Goal: Task Accomplishment & Management: Complete application form

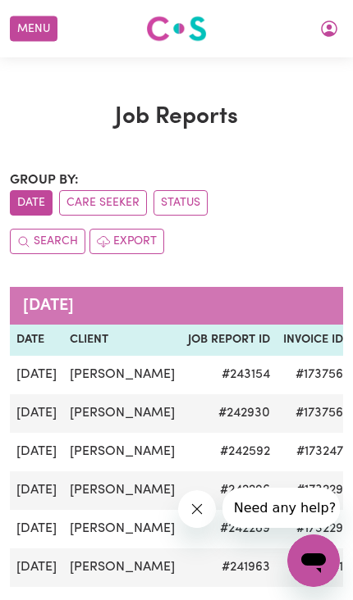
click at [21, 27] on button "Menu" at bounding box center [34, 28] width 48 height 25
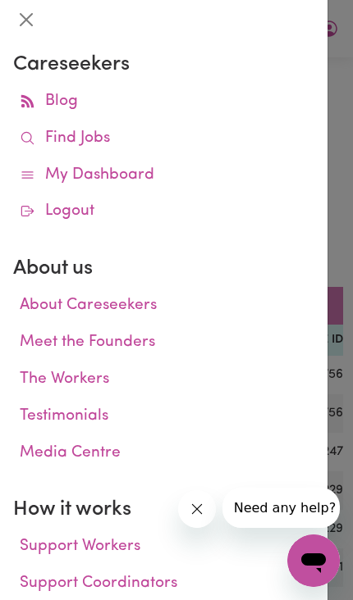
click at [138, 180] on link "My Dashboard" at bounding box center [163, 175] width 301 height 37
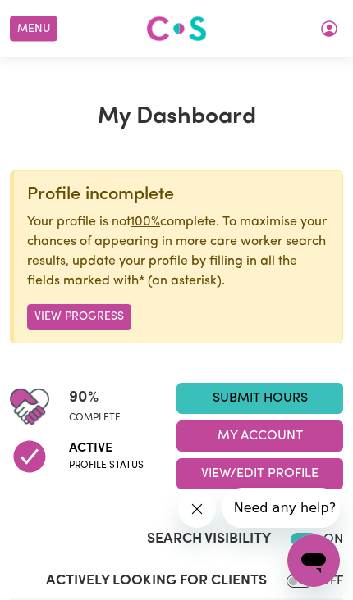
click at [295, 398] on link "Submit Hours" at bounding box center [259, 398] width 166 height 31
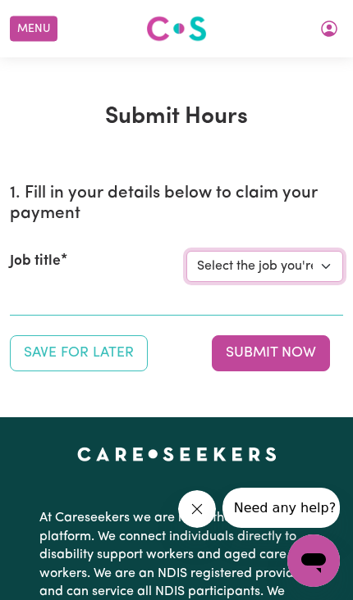
click at [328, 268] on select "Select the job you're submitting hours for... [[PERSON_NAME]] [DEMOGRAPHIC_DATA…" at bounding box center [264, 266] width 157 height 31
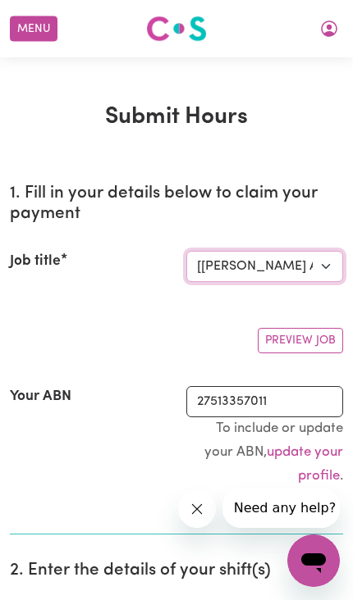
click at [322, 262] on select "Select the job you're submitting hours for... [[PERSON_NAME]] [DEMOGRAPHIC_DATA…" at bounding box center [264, 266] width 157 height 31
select select "14225"
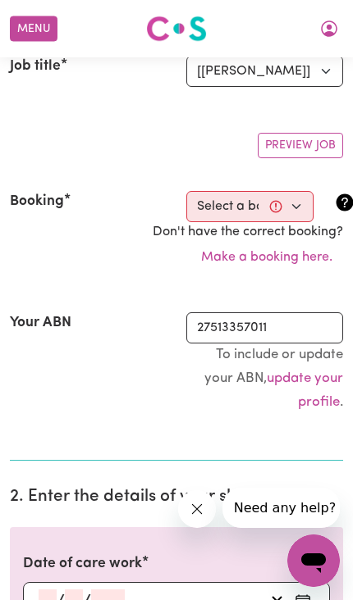
scroll to position [194, 0]
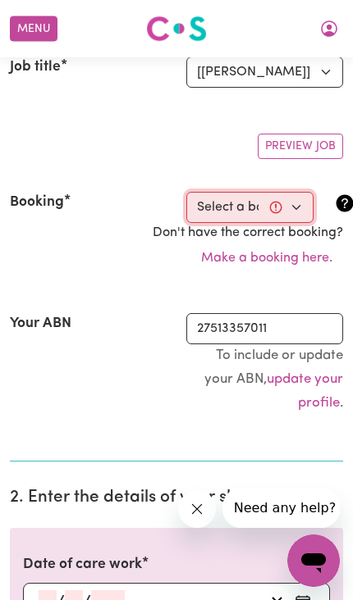
click at [297, 208] on select "Select a booking... [DATE] 11:00am to 12:00pm (RECURRING) [DATE] 11:00am to 12:…" at bounding box center [249, 207] width 127 height 31
select select "356520"
type input "[DATE]"
type input "26"
type input "9"
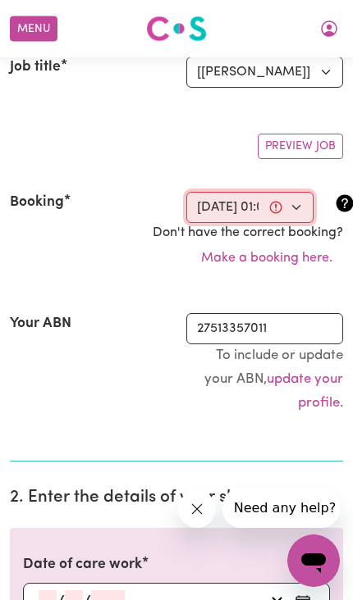
type input "2025"
type input "13:00"
type input "1"
type input "0"
select select "pm"
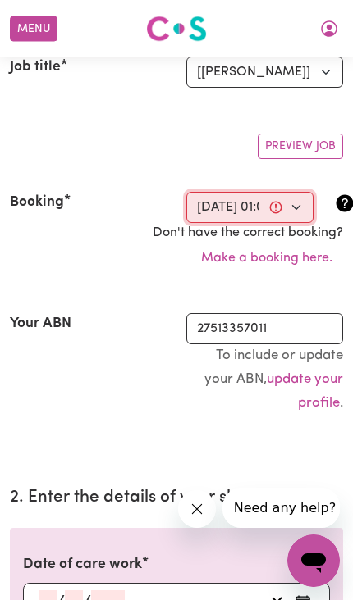
type input "14:00"
type input "2"
type input "0"
select select "pm"
select select "50-Weekday"
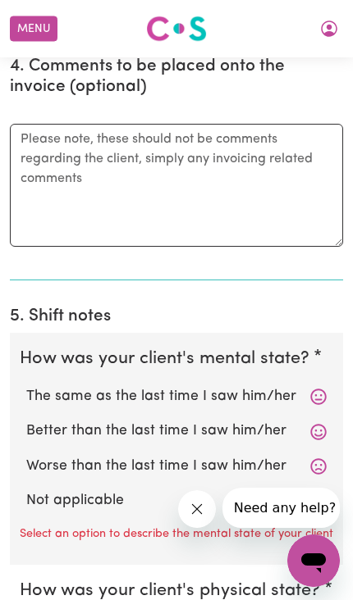
scroll to position [1314, 0]
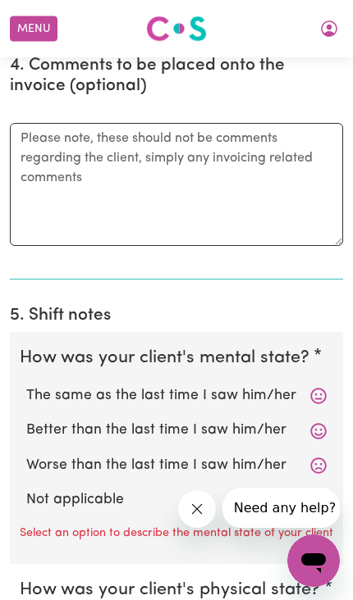
click at [246, 426] on label "Better than the last time I saw him/her" at bounding box center [176, 430] width 300 height 21
click at [26, 420] on input "Better than the last time I saw him/her" at bounding box center [25, 419] width 1 height 1
radio input "true"
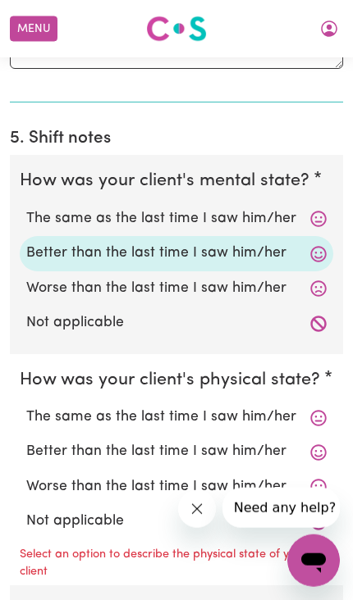
scroll to position [1520, 0]
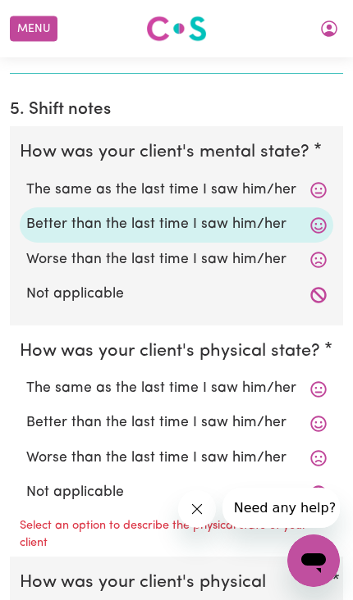
click at [249, 418] on label "Better than the last time I saw him/her" at bounding box center [176, 423] width 300 height 21
click at [26, 413] on input "Better than the last time I saw him/her" at bounding box center [25, 412] width 1 height 1
radio input "true"
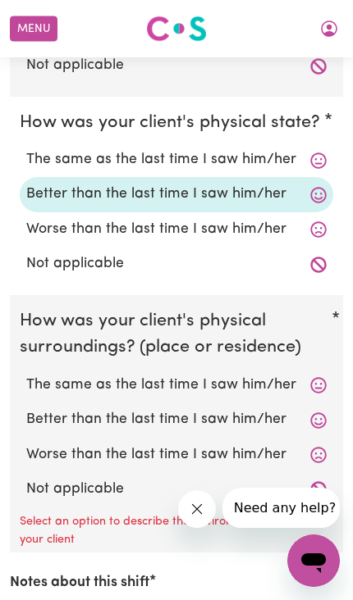
click at [267, 409] on label "Better than the last time I saw him/her" at bounding box center [176, 419] width 300 height 21
click at [26, 408] on input "Better than the last time I saw him/her" at bounding box center [25, 408] width 1 height 1
radio input "true"
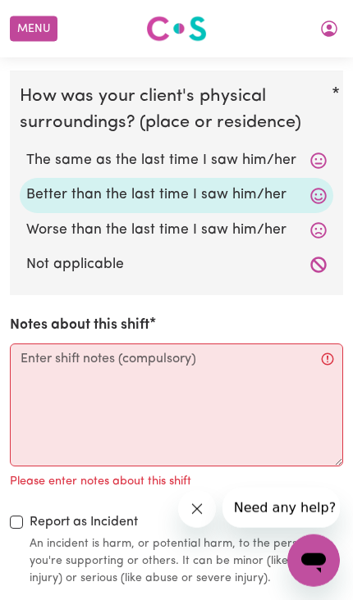
scroll to position [1974, 0]
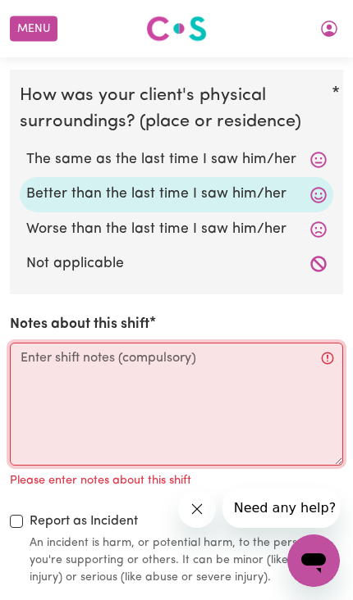
click at [55, 343] on textarea "Notes about this shift" at bounding box center [176, 404] width 333 height 123
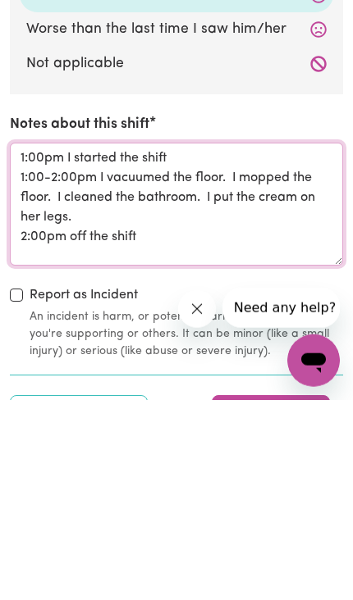
type textarea "1:00pm I started the shift 1:00-2:00pm I vacuumed the floor. I mopped the floor…"
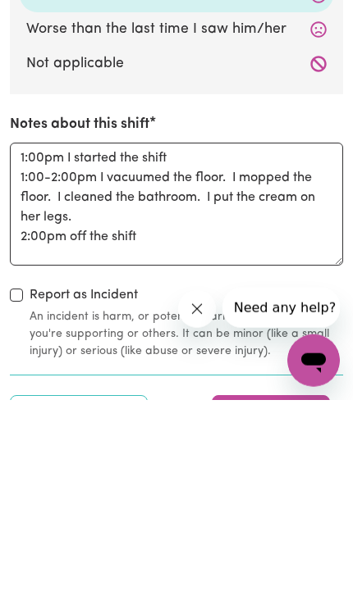
scroll to position [2174, 0]
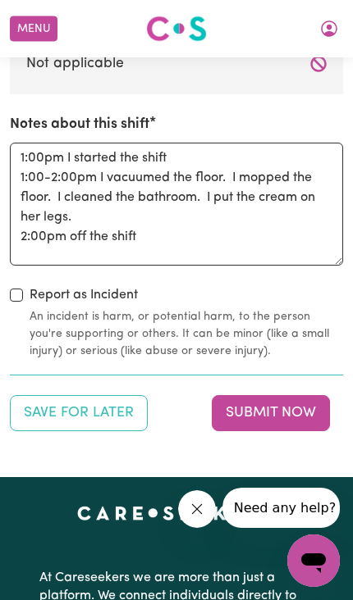
click at [290, 395] on button "Submit Now" at bounding box center [271, 413] width 118 height 36
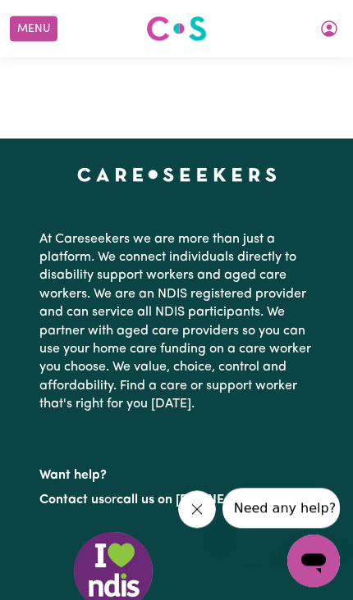
scroll to position [0, 0]
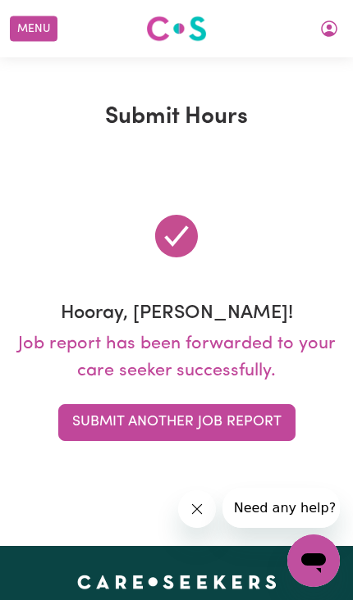
click at [13, 23] on button "Menu" at bounding box center [34, 28] width 48 height 25
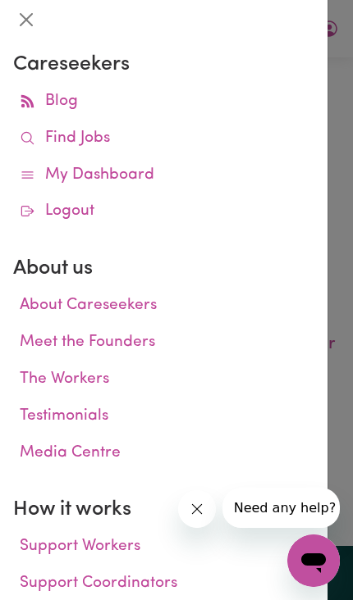
click at [138, 176] on link "My Dashboard" at bounding box center [163, 175] width 301 height 37
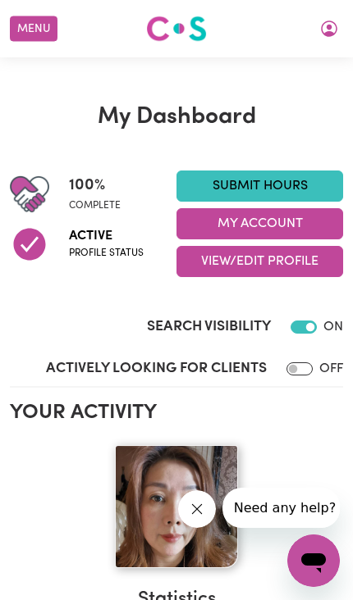
click at [301, 219] on button "My Account" at bounding box center [259, 223] width 166 height 31
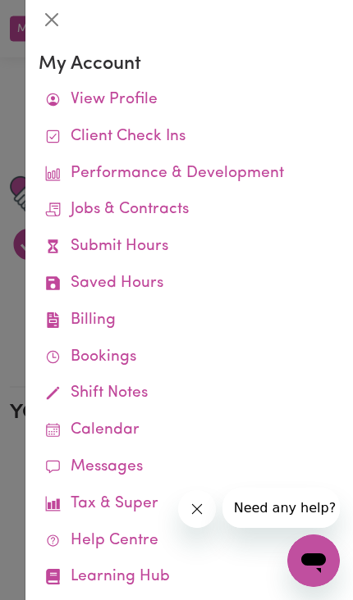
click at [0, 0] on link "Job Reports" at bounding box center [0, 0] width 0 height 0
